Goal: Use online tool/utility: Utilize a website feature to perform a specific function

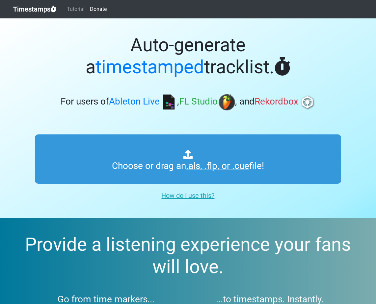
type input "C:\fakepath\Anjunachill On Air - 003.als"
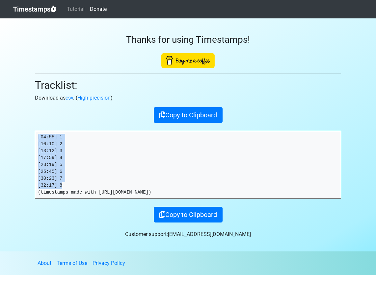
drag, startPoint x: 60, startPoint y: 185, endPoint x: 37, endPoint y: 136, distance: 53.9
click at [37, 136] on pre "[04:55] 1 [10:10] 2 [13:12] 3 [17:59] 4 [23:19] 5 [25:45] 6 [30:23] 7 [32:17] 8…" at bounding box center [187, 164] width 305 height 67
copy pre "[04:55] 1 [10:10] 2 [13:12] 3 [17:59] 4 [23:19] 5 [25:45] 6 [30:23] 7 [32:17] 8"
click at [73, 138] on pre "[04:55] 1 [10:10] 2 [13:12] 3 [17:59] 4 [23:19] 5 [25:45] 6 [30:23] 7 [32:17] 8…" at bounding box center [187, 164] width 305 height 67
drag, startPoint x: 36, startPoint y: 181, endPoint x: 43, endPoint y: 127, distance: 54.5
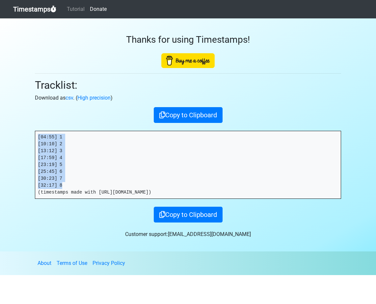
click at [42, 126] on div "Thanks for using Timestamps! Tracklist: Download as csv . ( High precision ) Co…" at bounding box center [188, 120] width 316 height 204
